Goal: Find specific fact: Find specific fact

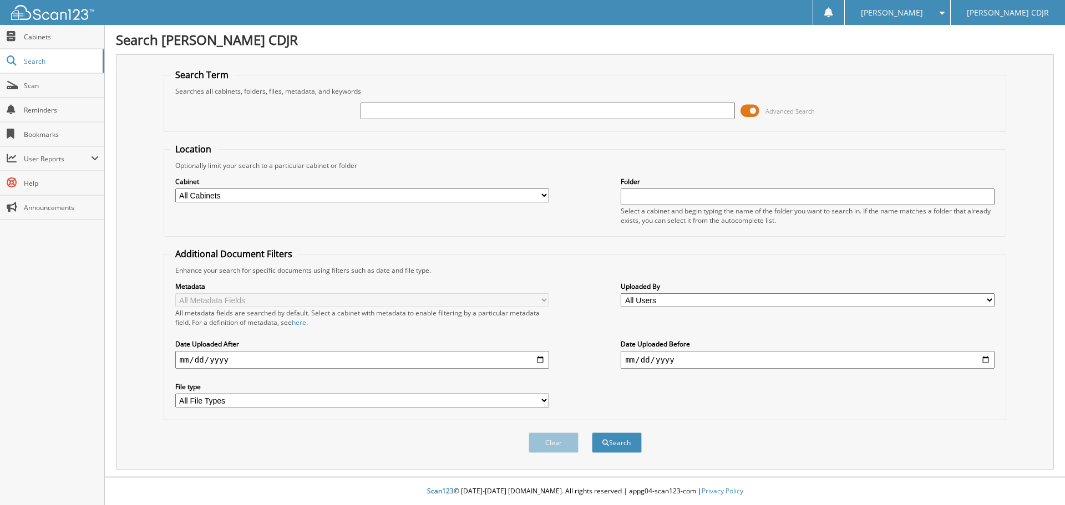
click at [474, 121] on div "Advanced Search" at bounding box center [585, 111] width 831 height 30
click at [474, 115] on input "text" at bounding box center [547, 111] width 374 height 17
type input "6199903"
click at [592, 433] on button "Search" at bounding box center [617, 443] width 50 height 21
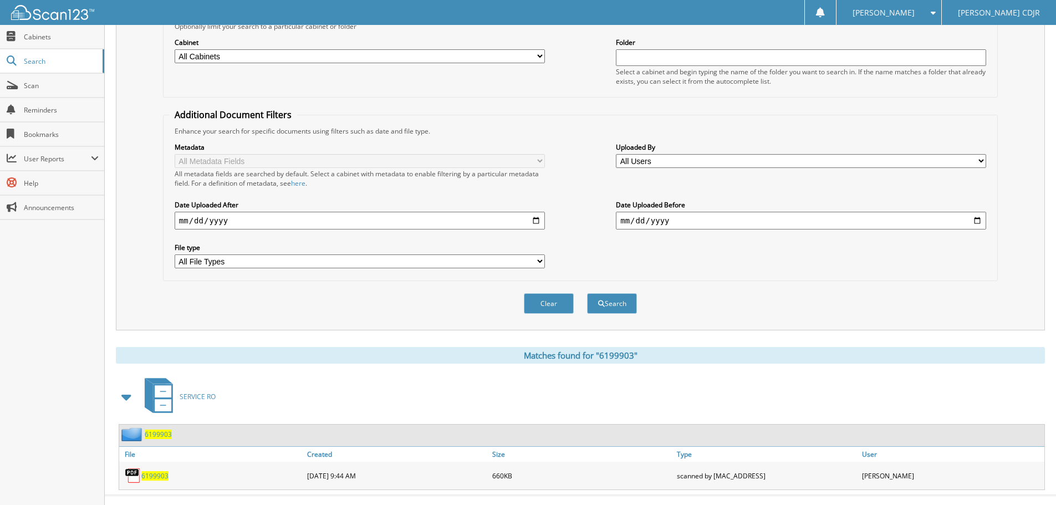
scroll to position [158, 0]
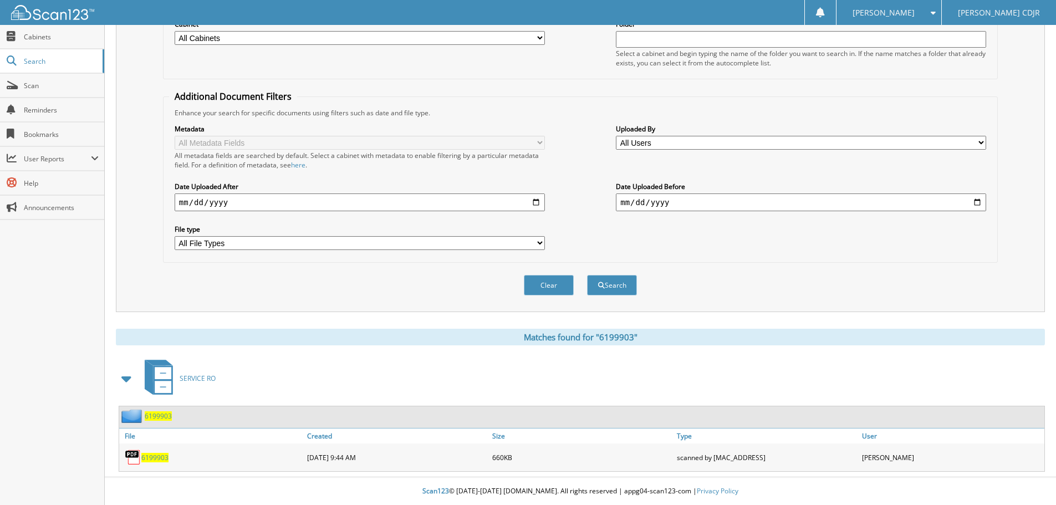
click at [155, 465] on div "6199903" at bounding box center [211, 457] width 185 height 22
click at [157, 458] on span "6199903" at bounding box center [154, 457] width 27 height 9
